Goal: Navigation & Orientation: Find specific page/section

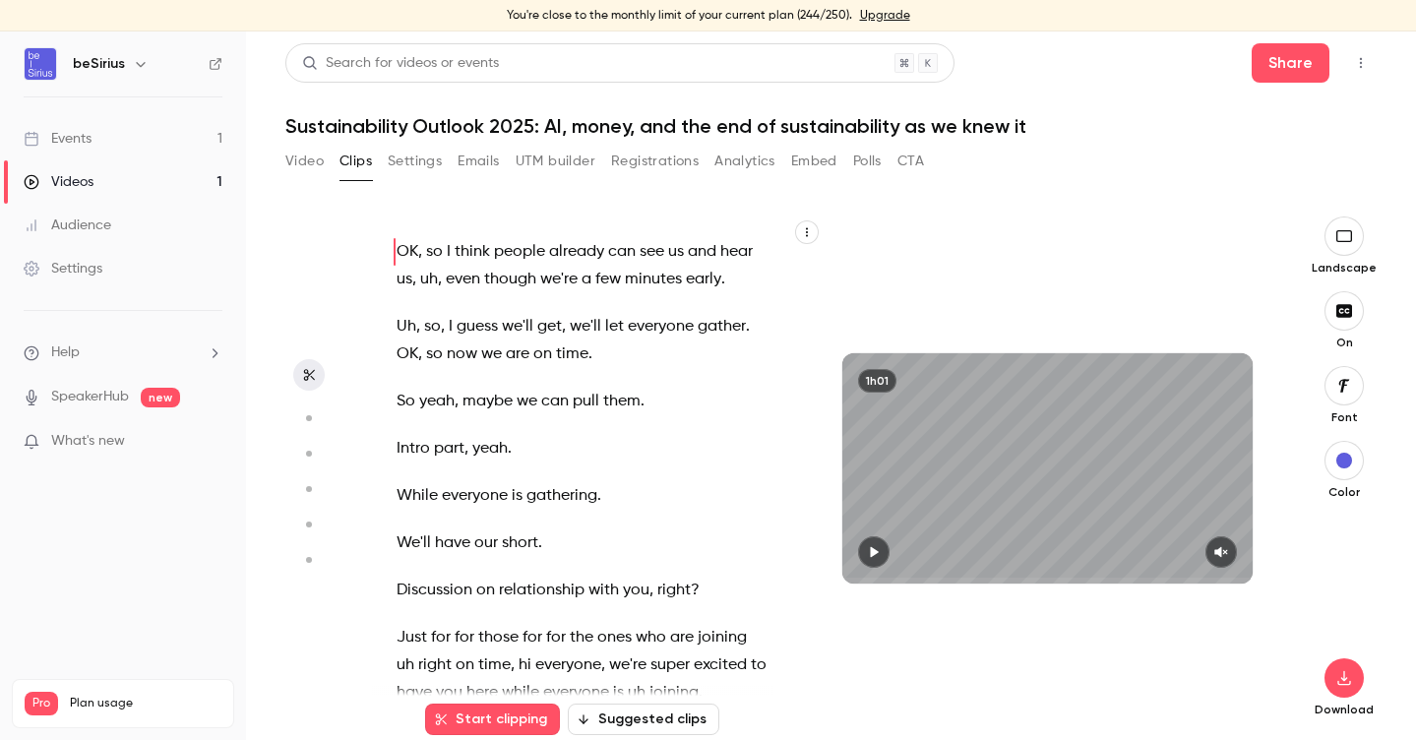
click at [75, 175] on div "Videos" at bounding box center [59, 182] width 70 height 20
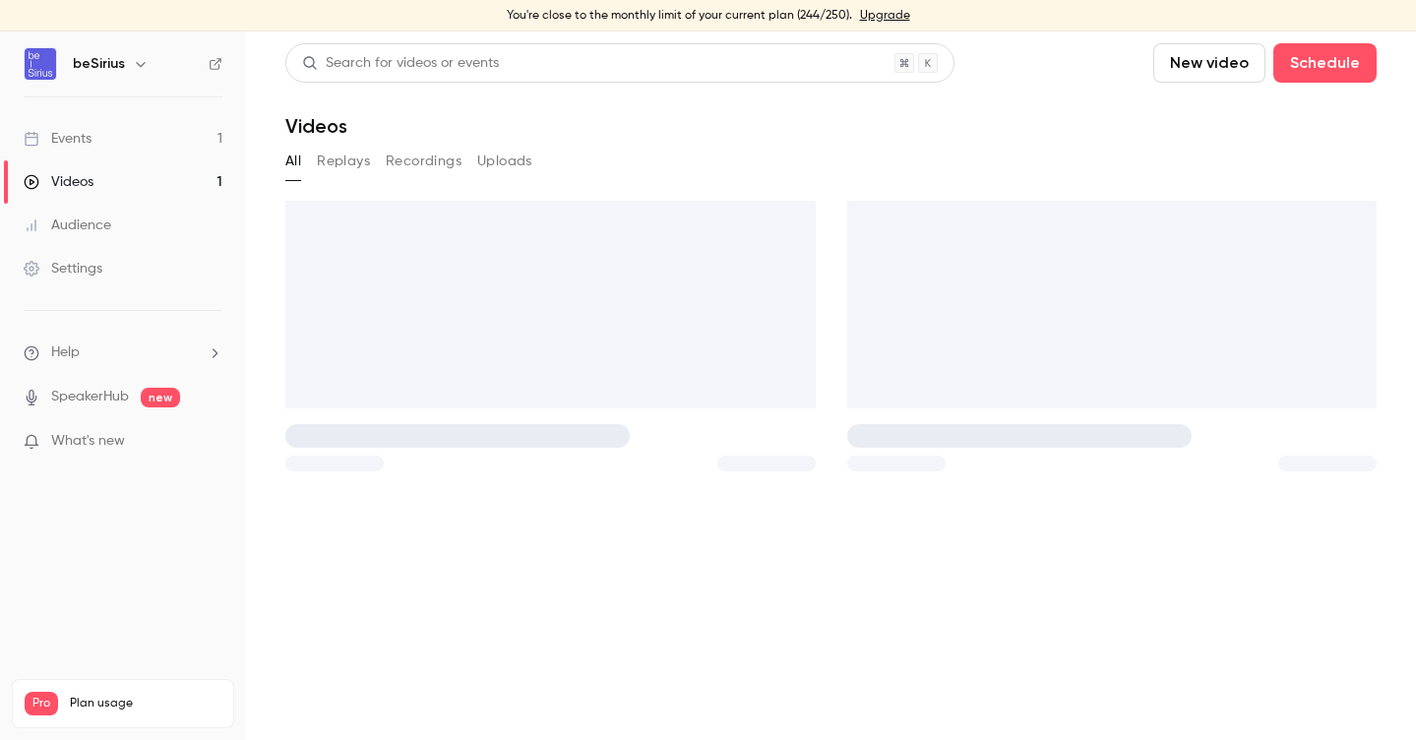
click at [85, 123] on link "Events 1" at bounding box center [123, 138] width 246 height 43
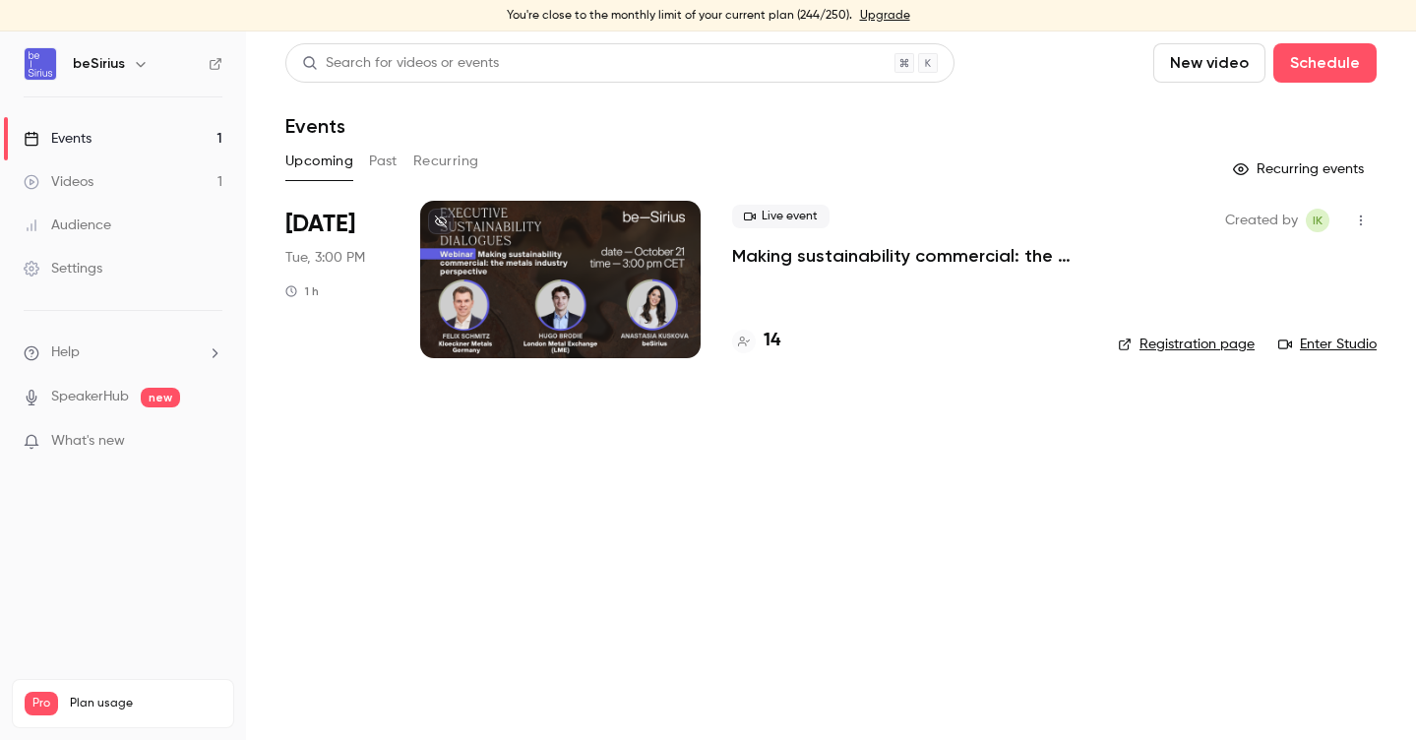
click at [1192, 345] on link "Registration page" at bounding box center [1186, 345] width 137 height 20
